Goal: Communication & Community: Share content

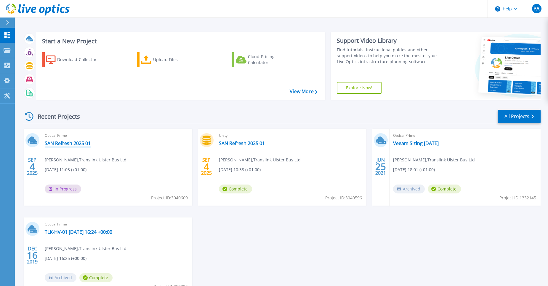
click at [67, 143] on link "SAN Refresh 2025 01" at bounding box center [68, 143] width 46 height 6
click at [53, 144] on link "SAN Refresh 2025 01" at bounding box center [68, 143] width 46 height 6
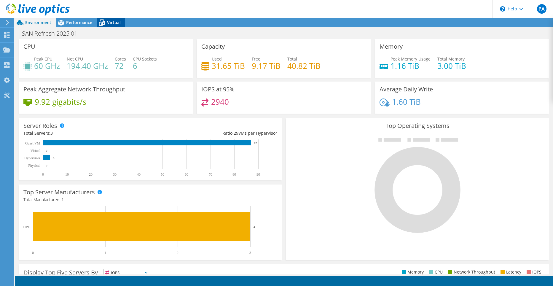
click at [112, 21] on span "Virtual" at bounding box center [114, 23] width 14 height 6
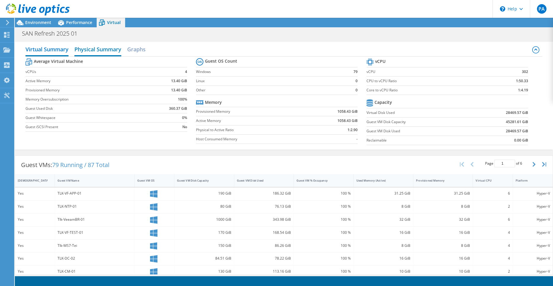
click at [85, 51] on h2 "Physical Summary" at bounding box center [97, 49] width 47 height 13
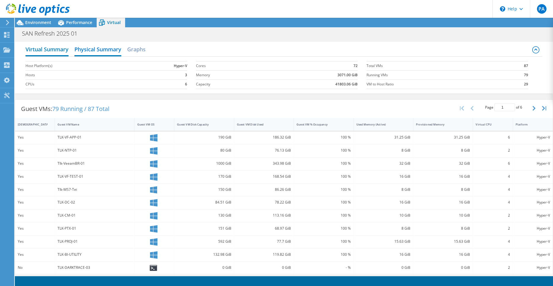
click at [48, 51] on h2 "Virtual Summary" at bounding box center [46, 49] width 43 height 13
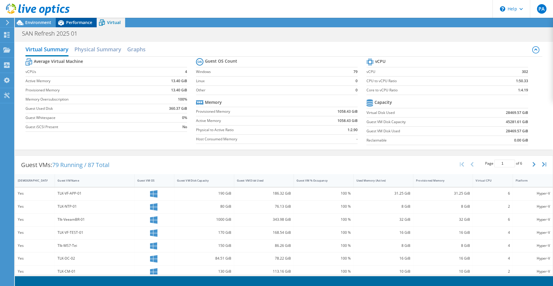
click at [85, 24] on span "Performance" at bounding box center [79, 23] width 26 height 6
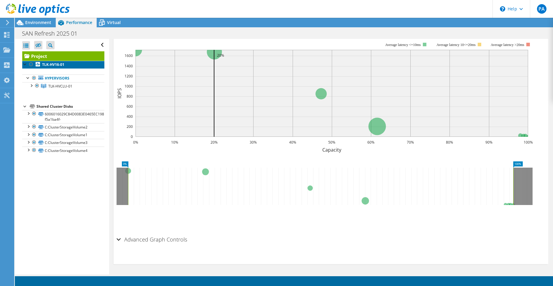
click at [65, 64] on link "TLK-HV16-01" at bounding box center [63, 65] width 82 height 8
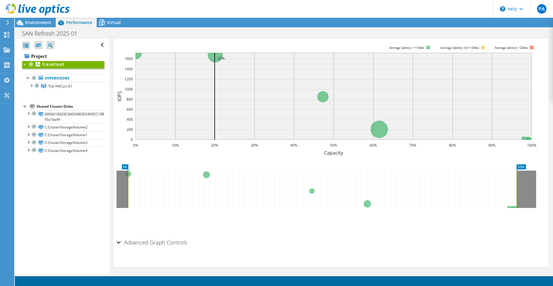
scroll to position [128, 0]
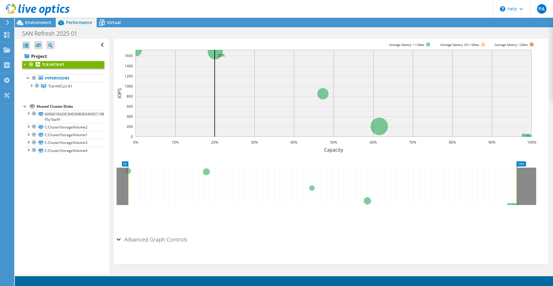
click at [119, 239] on div "Advanced Graph Controls" at bounding box center [330, 239] width 429 height 13
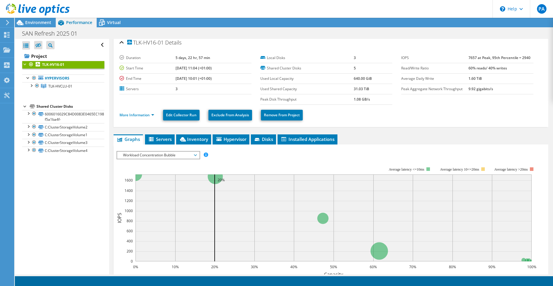
scroll to position [0, 0]
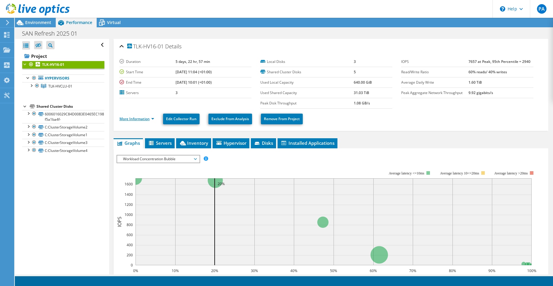
click at [140, 116] on link "More Information" at bounding box center [136, 118] width 35 height 5
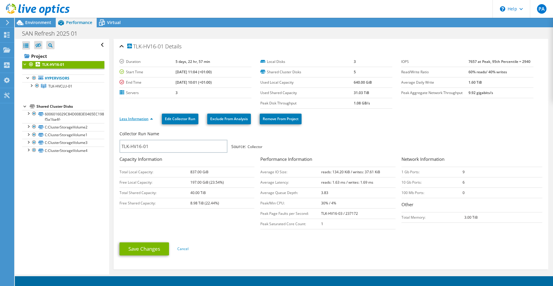
click at [144, 120] on link "Less Information" at bounding box center [135, 118] width 33 height 5
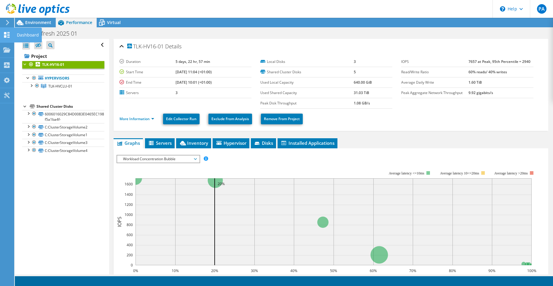
click at [5, 36] on use at bounding box center [7, 35] width 6 height 6
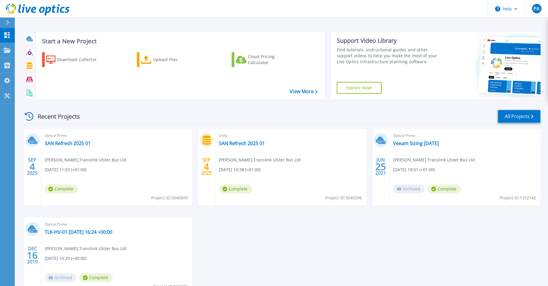
click at [514, 119] on link "All Projects" at bounding box center [519, 116] width 43 height 13
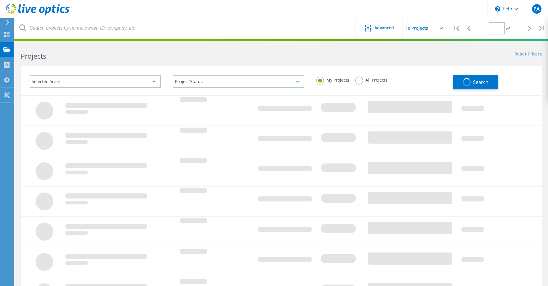
type input "1"
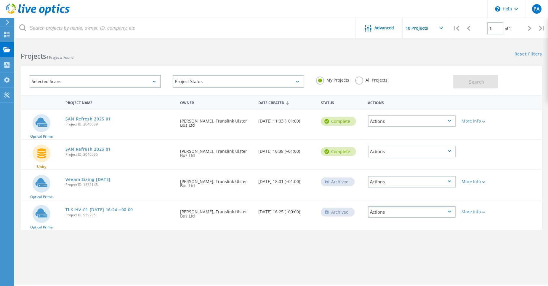
click at [452, 121] on div "Actions" at bounding box center [412, 121] width 88 height 12
click at [417, 119] on div "Project Details" at bounding box center [412, 116] width 87 height 9
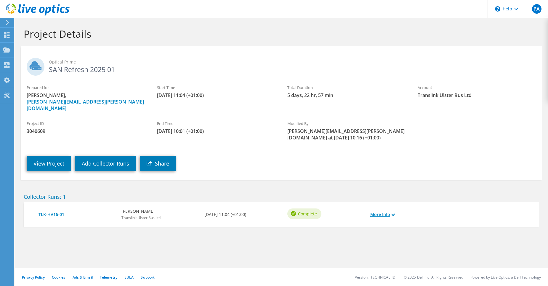
click at [393, 213] on use at bounding box center [393, 214] width 3 height 3
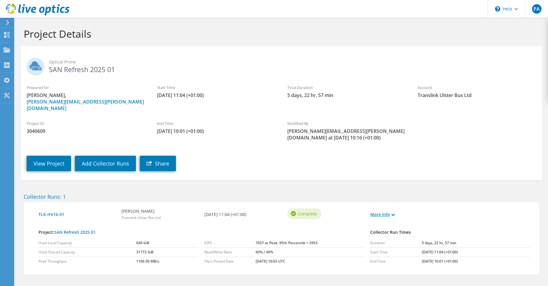
click at [393, 213] on use at bounding box center [393, 214] width 3 height 3
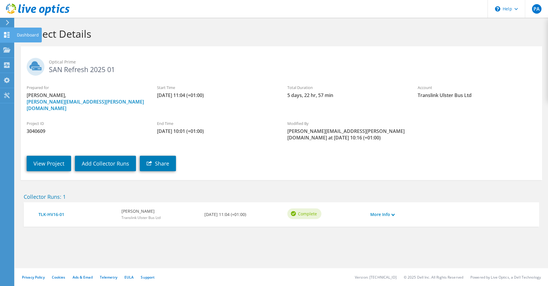
click at [9, 35] on use at bounding box center [7, 35] width 6 height 6
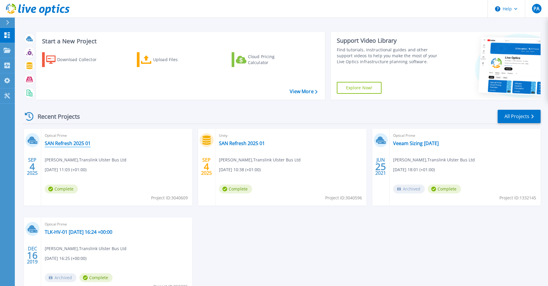
click at [76, 143] on link "SAN Refresh 2025 01" at bounding box center [68, 143] width 46 height 6
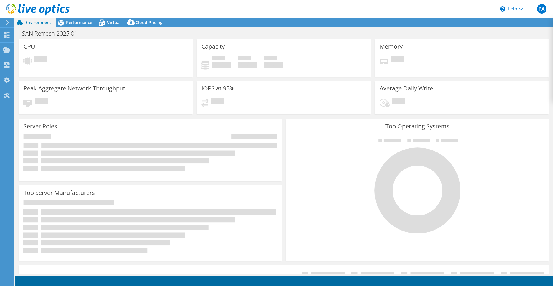
select select "USD"
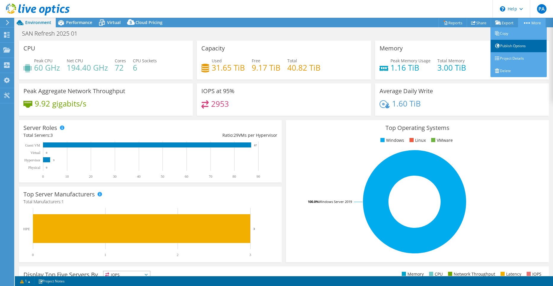
click at [523, 45] on link "Publish Options" at bounding box center [518, 46] width 56 height 12
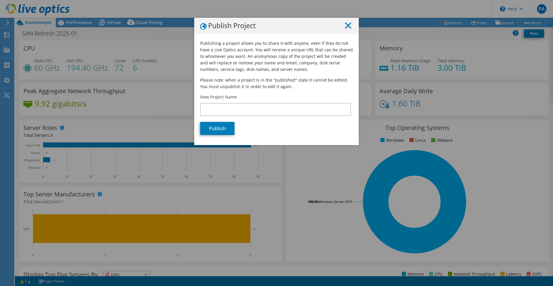
click at [347, 25] on line at bounding box center [348, 26] width 6 height 6
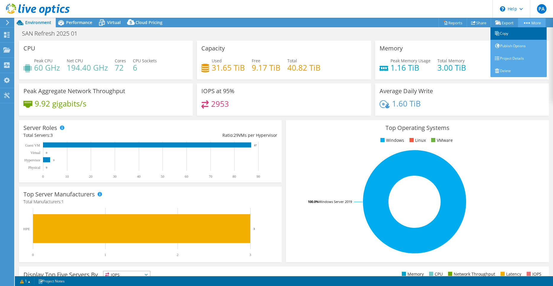
click at [512, 32] on link "Copy" at bounding box center [518, 33] width 56 height 12
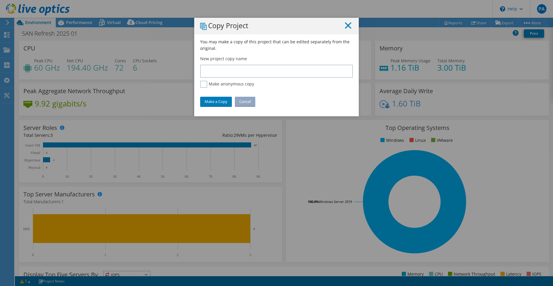
click at [347, 26] on icon at bounding box center [348, 25] width 7 height 7
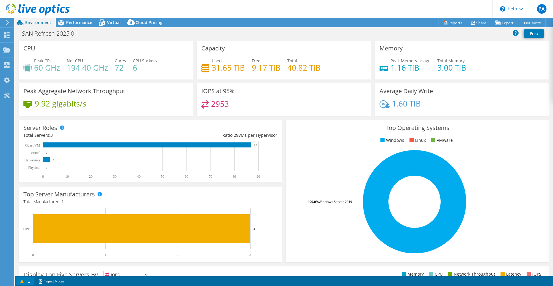
click at [30, 281] on link "1" at bounding box center [25, 280] width 18 height 7
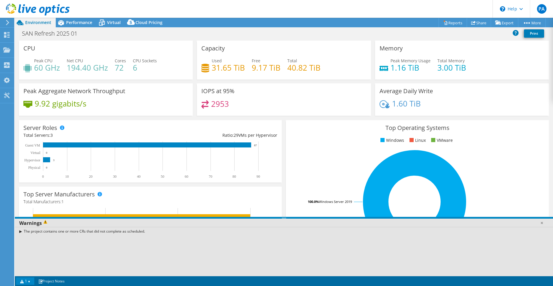
click at [20, 230] on div "The project contains one or more CRs that did not complete as scheduled." at bounding box center [284, 231] width 538 height 9
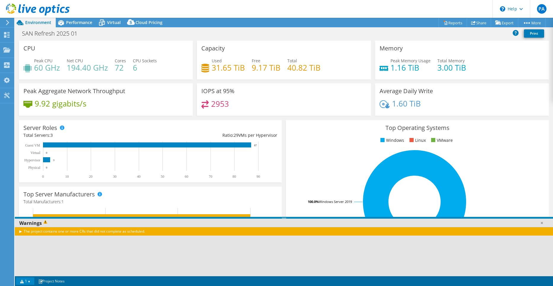
click at [20, 231] on div "The project contains one or more CRs that did not complete as scheduled." at bounding box center [284, 231] width 538 height 9
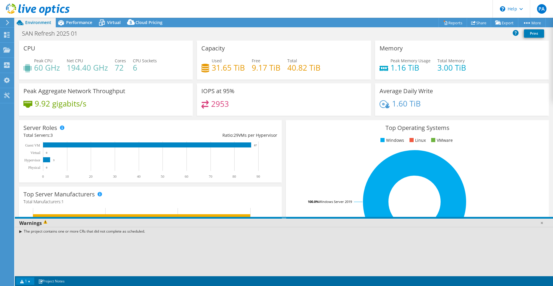
click at [20, 231] on div "The project contains one or more CRs that did not complete as scheduled." at bounding box center [284, 231] width 538 height 9
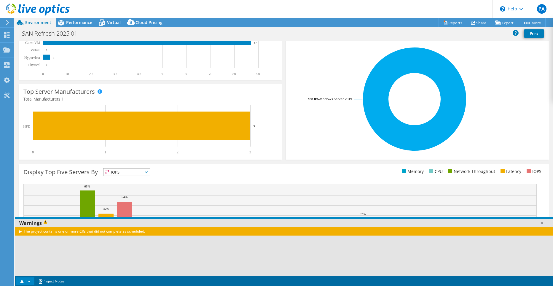
scroll to position [110, 0]
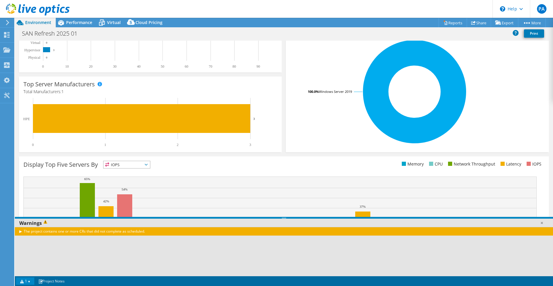
click at [22, 231] on div "The project contains one or more CRs that did not complete as scheduled." at bounding box center [284, 231] width 538 height 9
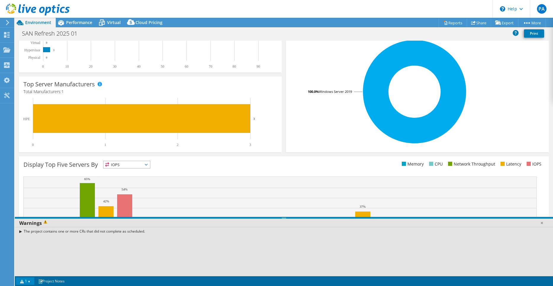
click at [32, 280] on link "1" at bounding box center [25, 280] width 18 height 7
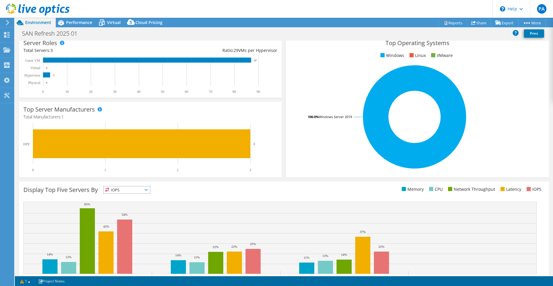
scroll to position [0, 0]
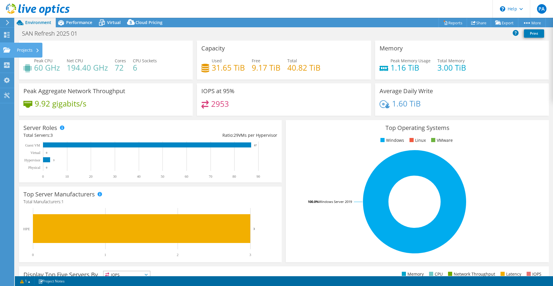
click at [9, 53] on div at bounding box center [6, 50] width 7 height 7
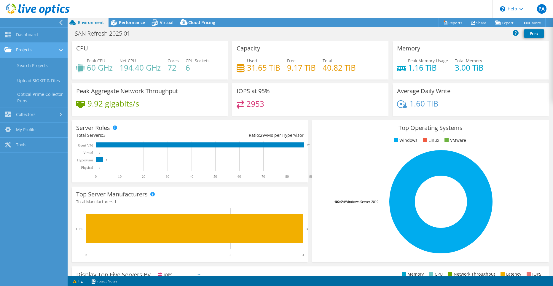
click at [21, 50] on link "Projects" at bounding box center [34, 50] width 68 height 15
click at [17, 31] on link "Dashboard" at bounding box center [34, 35] width 68 height 15
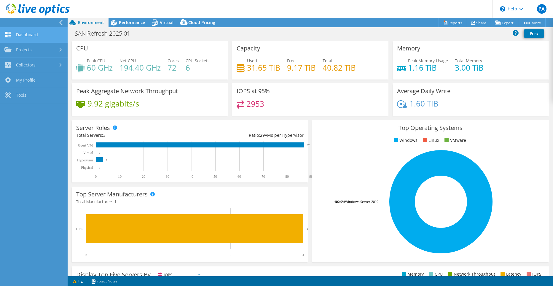
click at [18, 34] on link "Dashboard" at bounding box center [34, 35] width 68 height 15
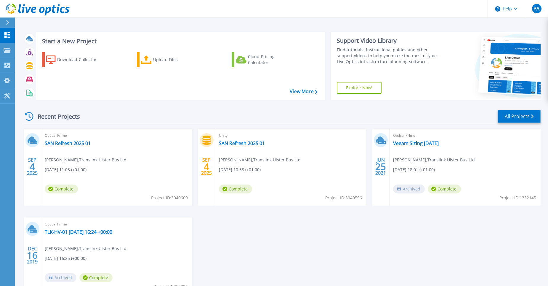
click at [507, 118] on link "All Projects" at bounding box center [519, 116] width 43 height 13
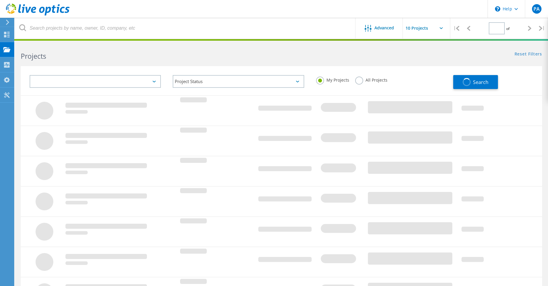
type input "1"
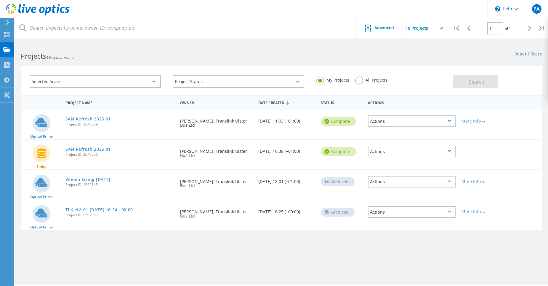
click at [450, 121] on icon at bounding box center [449, 121] width 3 height 2
click at [451, 149] on div "Actions" at bounding box center [412, 152] width 88 height 12
click at [477, 151] on div at bounding box center [480, 147] width 42 height 15
click at [485, 122] on icon at bounding box center [483, 122] width 3 height 2
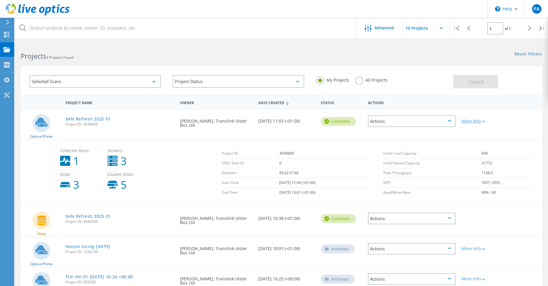
click at [485, 121] on icon at bounding box center [483, 122] width 3 height 2
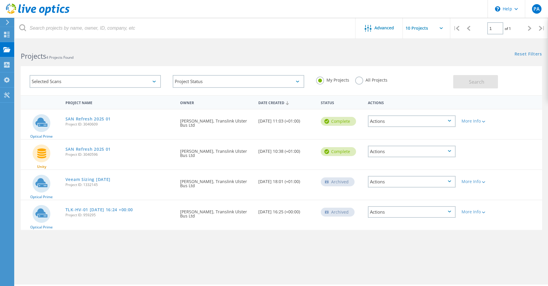
click at [361, 82] on label "All Projects" at bounding box center [371, 79] width 32 height 6
click at [0, 0] on input "All Projects" at bounding box center [0, 0] width 0 height 0
click at [322, 81] on label "My Projects" at bounding box center [332, 79] width 33 height 6
click at [0, 0] on input "My Projects" at bounding box center [0, 0] width 0 height 0
click at [158, 81] on div "Selected Scans" at bounding box center [95, 81] width 131 height 13
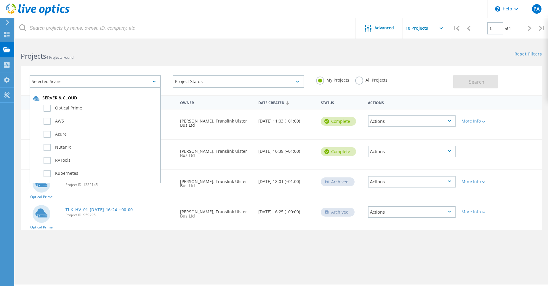
click at [158, 81] on div "Selected Scans" at bounding box center [95, 81] width 131 height 13
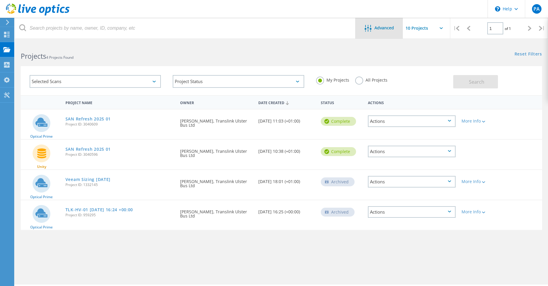
click at [373, 32] on div at bounding box center [370, 28] width 10 height 7
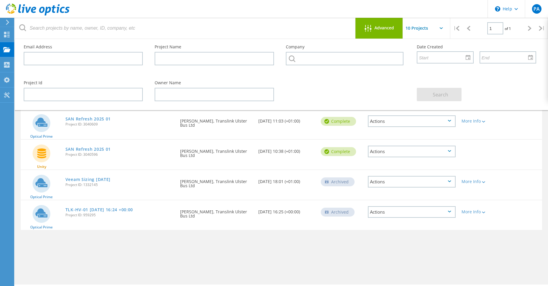
click at [373, 32] on div at bounding box center [370, 28] width 10 height 7
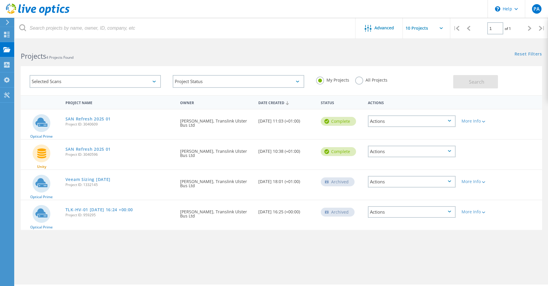
click at [447, 121] on div "Actions" at bounding box center [412, 121] width 88 height 12
click at [407, 116] on div "Project Details" at bounding box center [412, 116] width 87 height 9
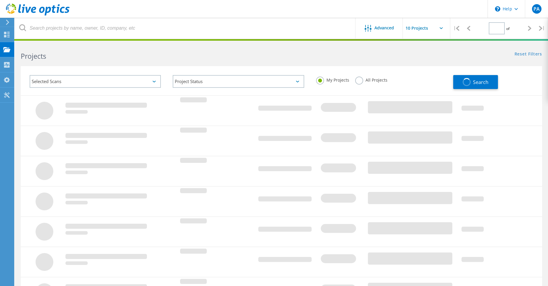
type input "1"
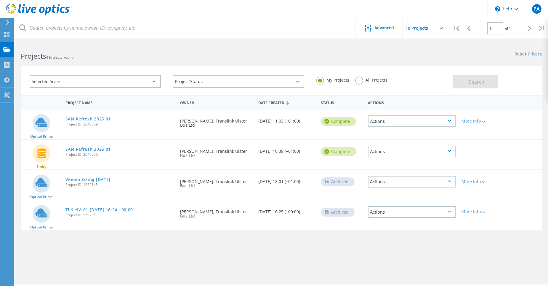
click at [426, 123] on div "Actions" at bounding box center [412, 121] width 88 height 12
click at [415, 108] on div "View Project" at bounding box center [412, 107] width 87 height 9
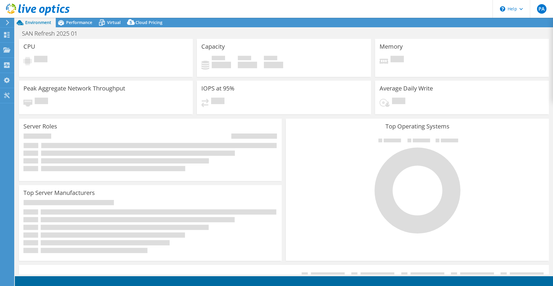
select select "USD"
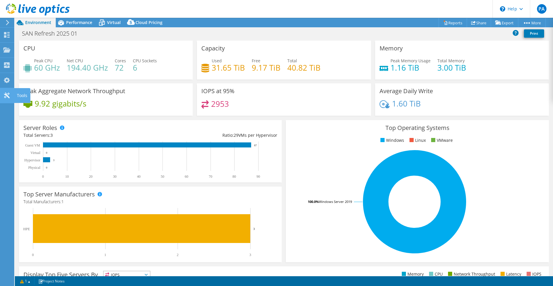
click at [6, 96] on icon at bounding box center [6, 95] width 7 height 6
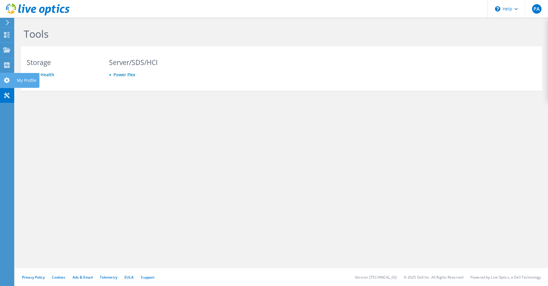
click at [9, 81] on use at bounding box center [7, 80] width 6 height 6
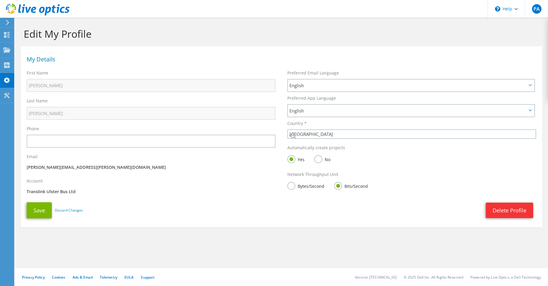
select select "75"
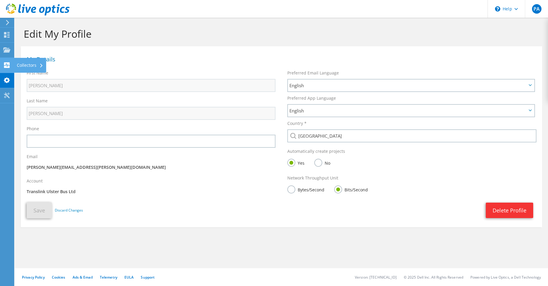
click at [7, 65] on icon at bounding box center [6, 65] width 7 height 6
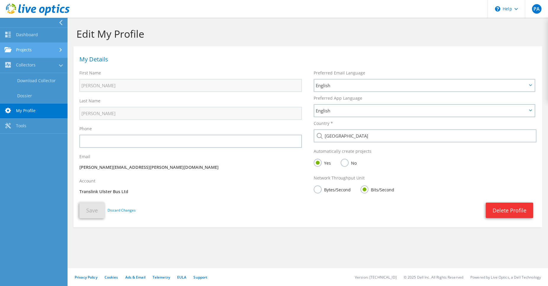
click at [22, 52] on link "Projects" at bounding box center [34, 50] width 68 height 15
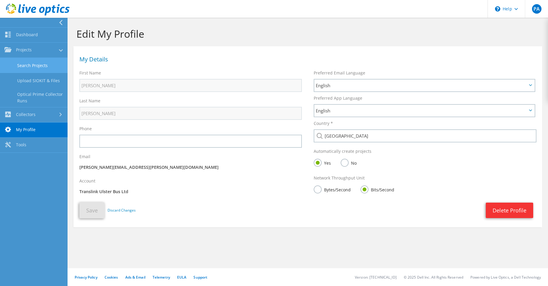
click at [23, 65] on link "Search Projects" at bounding box center [34, 65] width 68 height 15
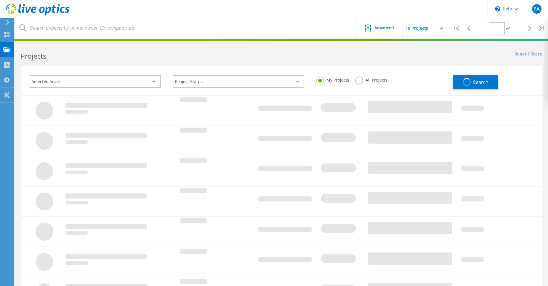
type input "1"
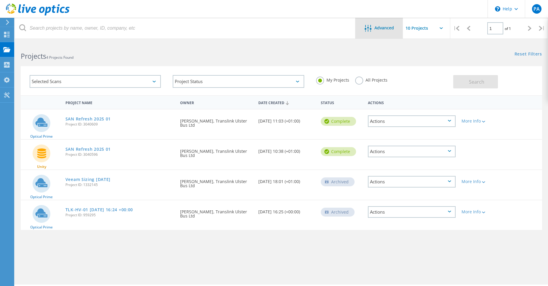
click at [363, 33] on div "Advanced" at bounding box center [379, 28] width 47 height 21
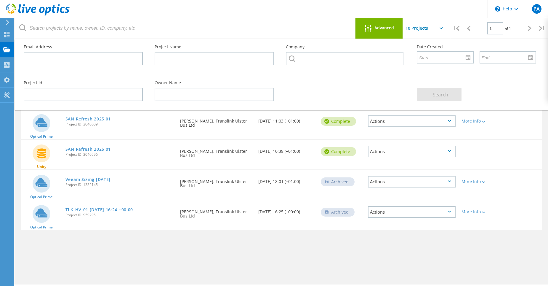
click at [365, 32] on div at bounding box center [370, 28] width 10 height 7
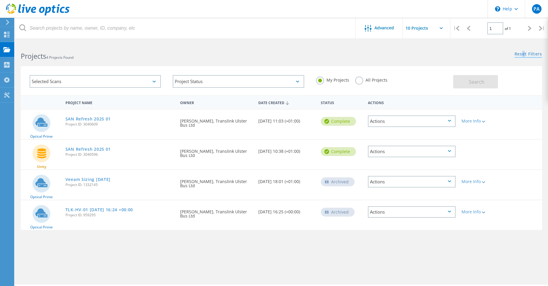
click at [524, 53] on link "Reset Filters" at bounding box center [529, 54] width 28 height 5
click at [430, 49] on div "Reset Filters Show Filters" at bounding box center [415, 48] width 267 height 11
click at [521, 55] on link "Reset Filters" at bounding box center [529, 54] width 28 height 5
click at [517, 11] on div "\n Help" at bounding box center [506, 9] width 37 height 18
click at [409, 47] on div "Reset Filters Show Filters" at bounding box center [415, 48] width 267 height 11
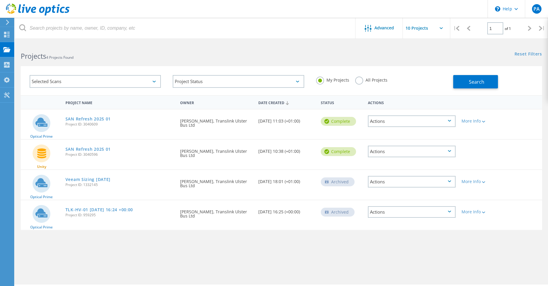
click at [453, 123] on div "Actions" at bounding box center [412, 121] width 88 height 12
click at [384, 115] on div "Project Details" at bounding box center [412, 116] width 87 height 9
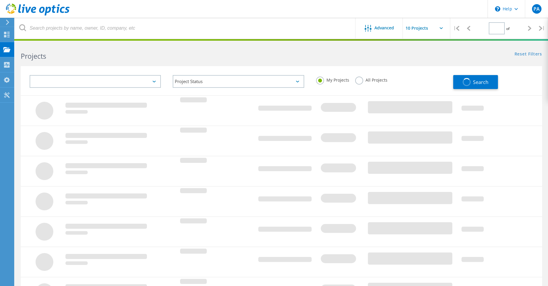
type input "1"
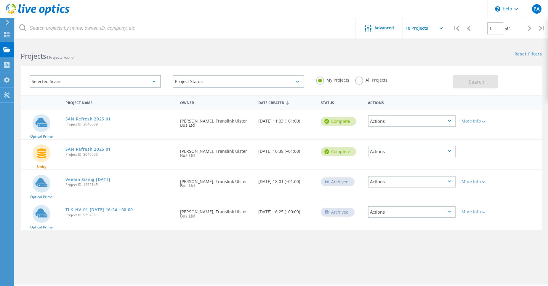
click at [383, 152] on div "Actions" at bounding box center [412, 152] width 88 height 12
click at [393, 135] on div "Project Details" at bounding box center [412, 137] width 87 height 9
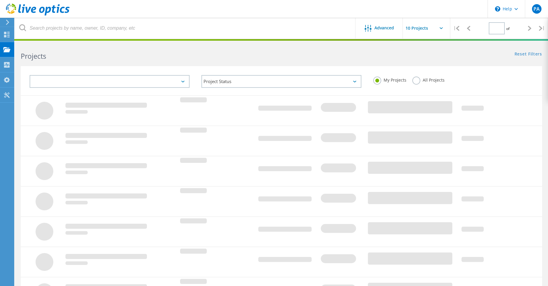
type input "1"
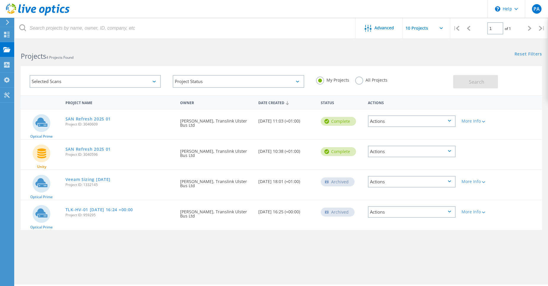
click at [395, 151] on div "Actions" at bounding box center [412, 152] width 88 height 12
click at [389, 124] on div "Actions" at bounding box center [412, 121] width 88 height 12
click at [381, 152] on div "Actions" at bounding box center [412, 152] width 88 height 12
click at [381, 156] on div "Share" at bounding box center [412, 155] width 87 height 9
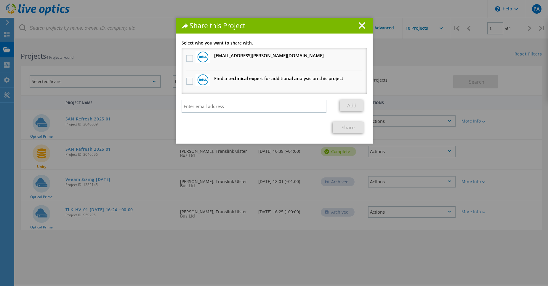
click at [361, 25] on icon at bounding box center [362, 25] width 7 height 7
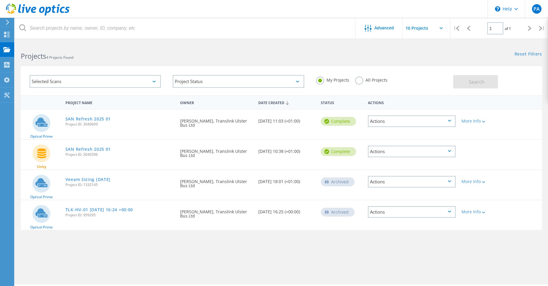
click at [399, 120] on div "Actions" at bounding box center [412, 121] width 88 height 12
click at [398, 117] on div "Project Details" at bounding box center [412, 116] width 87 height 9
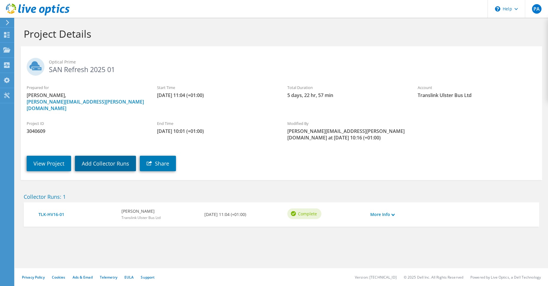
click at [107, 156] on link "Add Collector Runs" at bounding box center [105, 163] width 61 height 15
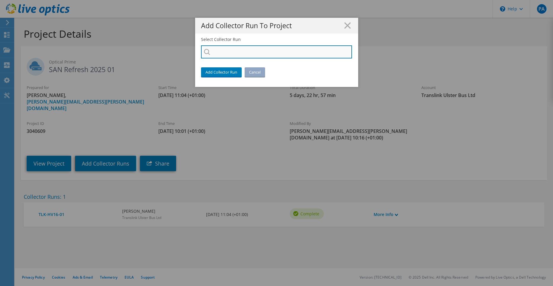
click at [263, 49] on input "Select Collector Run" at bounding box center [276, 51] width 151 height 13
type input "S"
click at [299, 54] on input "Select Collector Run" at bounding box center [276, 51] width 151 height 13
type input "s"
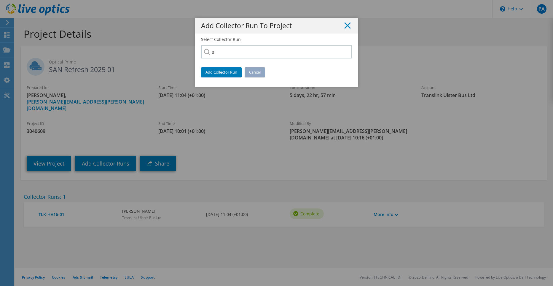
click at [345, 24] on icon at bounding box center [347, 25] width 7 height 7
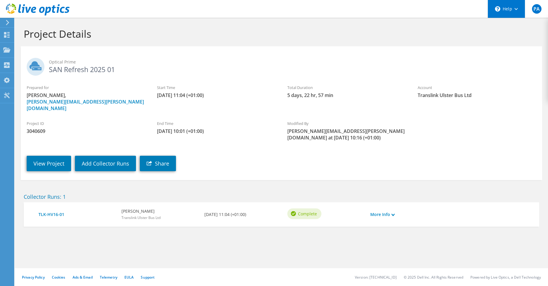
click at [510, 13] on div "\n Help" at bounding box center [506, 9] width 37 height 18
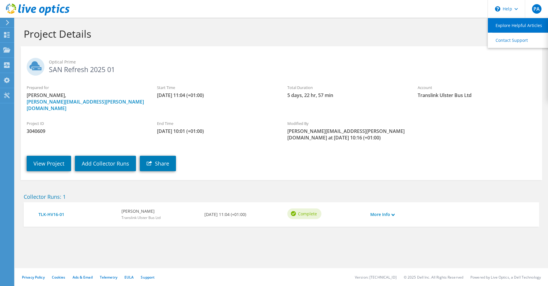
click at [507, 27] on link "Explore Helpful Articles" at bounding box center [521, 25] width 66 height 15
click at [346, 156] on div "View Project Add Collector Runs Share" at bounding box center [287, 159] width 533 height 30
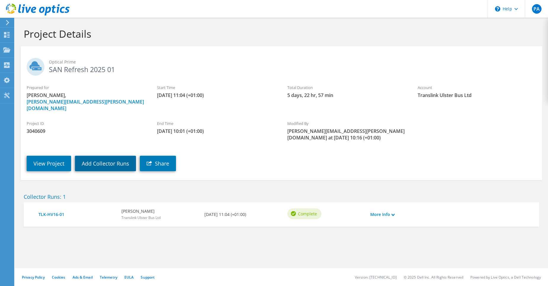
click at [106, 156] on link "Add Collector Runs" at bounding box center [105, 163] width 61 height 15
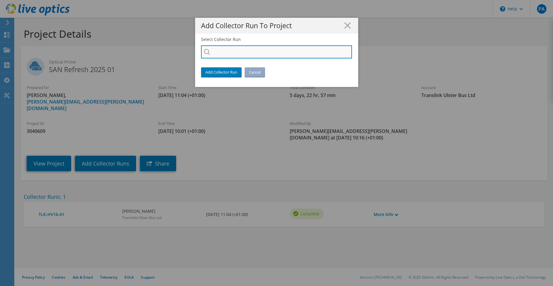
click at [218, 54] on input "Select Collector Run" at bounding box center [276, 51] width 151 height 13
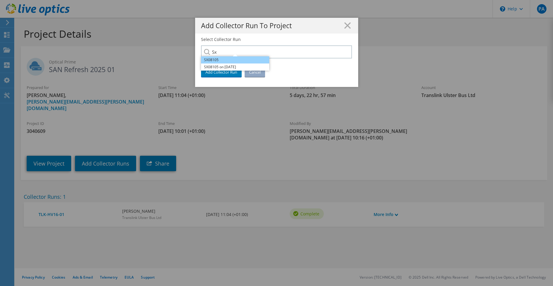
click at [216, 59] on li "SX08105" at bounding box center [235, 59] width 68 height 7
type input "SX08105"
click at [252, 72] on link "Cancel" at bounding box center [254, 71] width 20 height 9
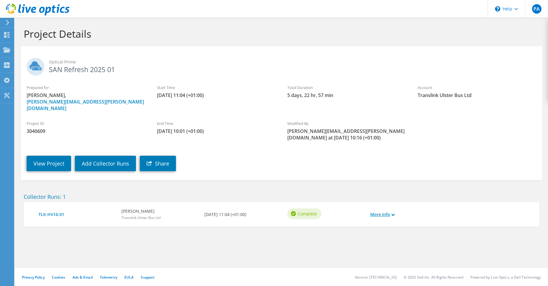
click at [375, 211] on link "More Info" at bounding box center [382, 214] width 24 height 7
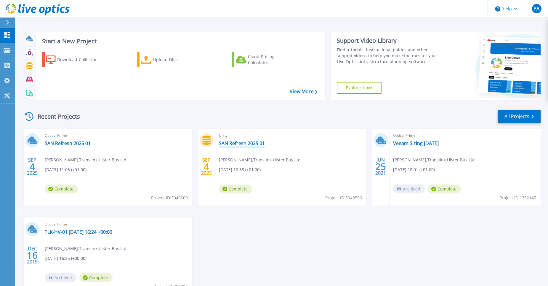
click at [228, 143] on link "SAN Refresh 2025 01" at bounding box center [242, 143] width 46 height 6
click at [527, 117] on link "All Projects" at bounding box center [519, 116] width 43 height 13
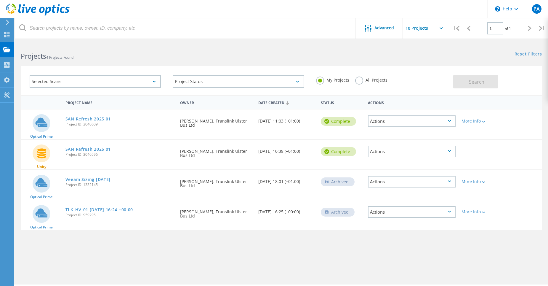
click at [415, 119] on div "Actions" at bounding box center [412, 121] width 88 height 12
click at [406, 130] on div "Share" at bounding box center [412, 125] width 87 height 9
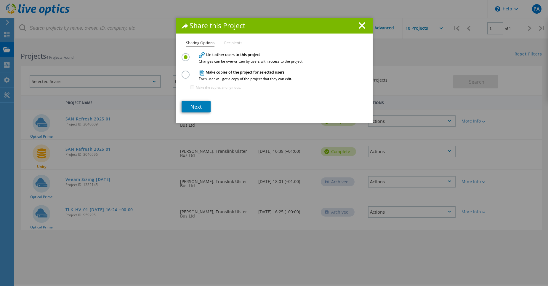
click at [232, 42] on li "Recipients" at bounding box center [233, 43] width 18 height 5
click at [196, 106] on link "Next" at bounding box center [196, 107] width 29 height 12
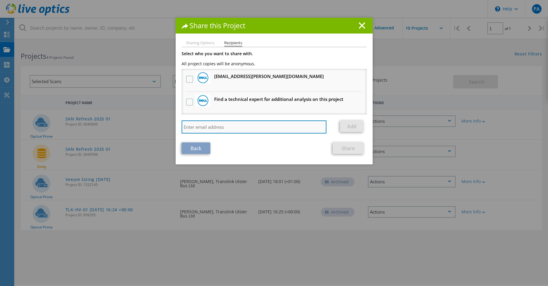
click at [224, 127] on input "search" at bounding box center [254, 126] width 145 height 13
type input "john.loughlin@translink.co.uk"
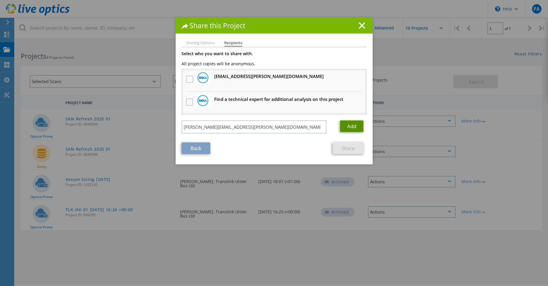
click at [349, 124] on link "Add" at bounding box center [351, 126] width 23 height 12
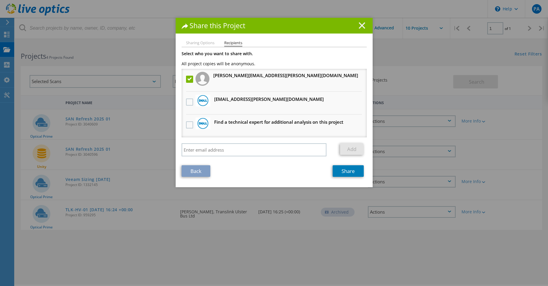
click at [362, 25] on icon at bounding box center [362, 25] width 7 height 7
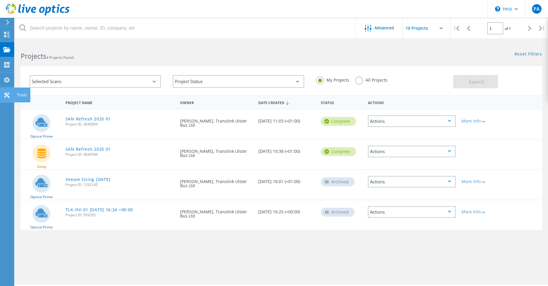
click at [5, 95] on icon at bounding box center [6, 95] width 7 height 6
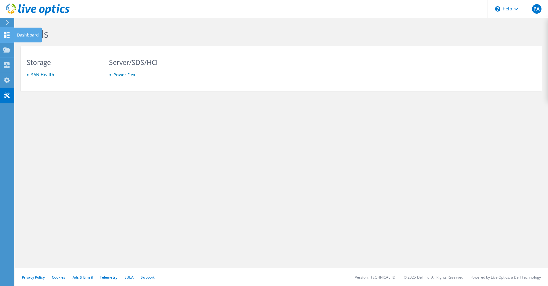
click at [8, 35] on icon at bounding box center [6, 35] width 7 height 6
